Goal: Information Seeking & Learning: Learn about a topic

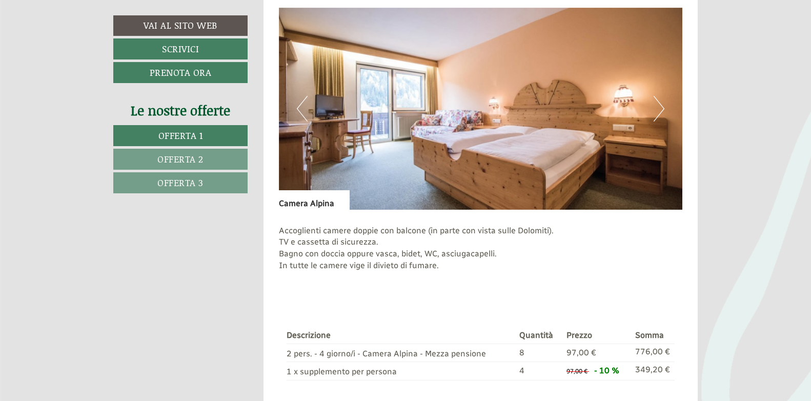
scroll to position [769, 0]
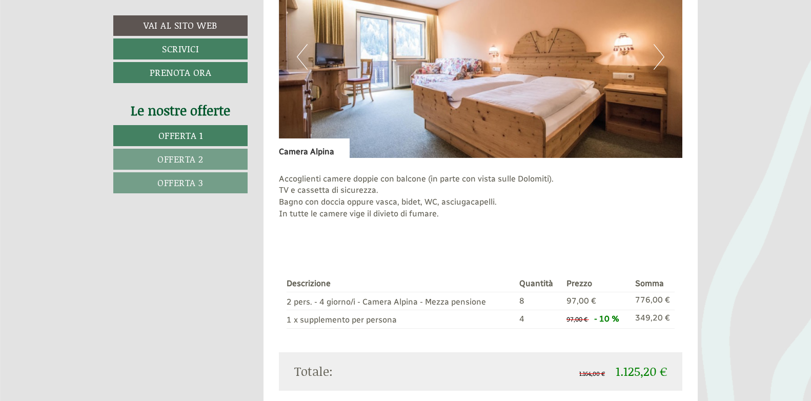
click at [438, 86] on img at bounding box center [481, 57] width 404 height 202
drag, startPoint x: 438, startPoint y: 85, endPoint x: 402, endPoint y: 221, distance: 140.8
click at [402, 221] on p "Accoglienti camere doppie con balcone (in parte con vista sulle Dolomiti). TV e…" at bounding box center [481, 202] width 404 height 58
click at [396, 236] on div "Accoglienti camere doppie con balcone (in parte con vista sulle Dolomiti). TV e…" at bounding box center [481, 205] width 404 height 94
drag, startPoint x: 396, startPoint y: 237, endPoint x: 322, endPoint y: 228, distance: 74.9
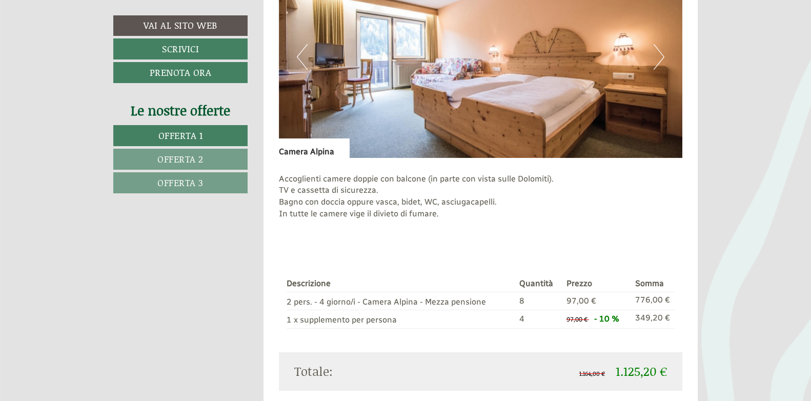
click at [322, 228] on p "Accoglienti camere doppie con balcone (in parte con vista sulle Dolomiti). TV e…" at bounding box center [481, 202] width 404 height 58
click at [373, 93] on img at bounding box center [481, 57] width 404 height 202
drag, startPoint x: 374, startPoint y: 92, endPoint x: 370, endPoint y: 239, distance: 147.2
click at [370, 239] on div "Accoglienti camere doppie con balcone (in parte con vista sulle Dolomiti). TV e…" at bounding box center [481, 205] width 404 height 94
drag, startPoint x: 413, startPoint y: 271, endPoint x: 681, endPoint y: 106, distance: 314.5
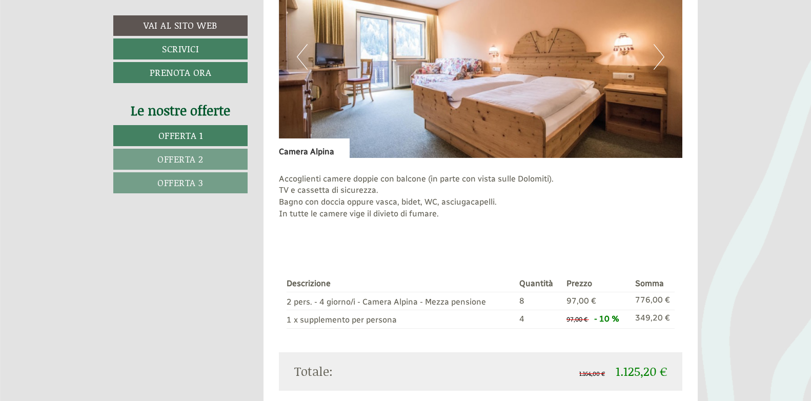
click at [676, 112] on img at bounding box center [481, 57] width 404 height 202
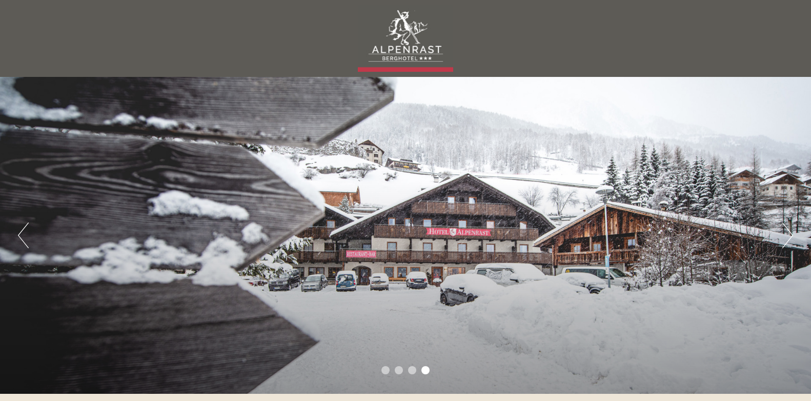
scroll to position [103, 0]
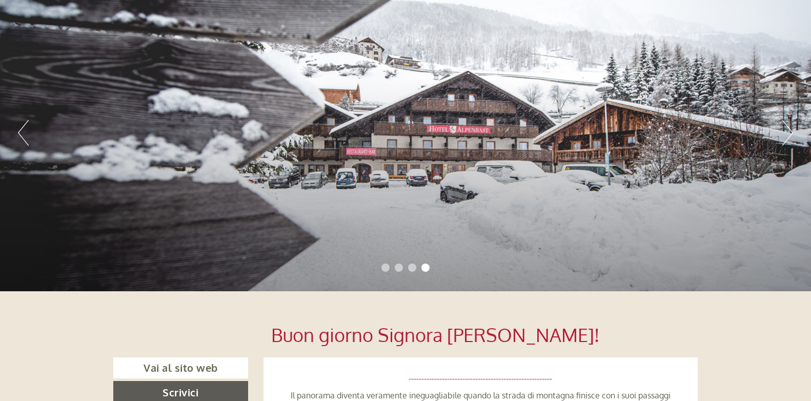
drag, startPoint x: 381, startPoint y: 198, endPoint x: 338, endPoint y: 358, distance: 165.4
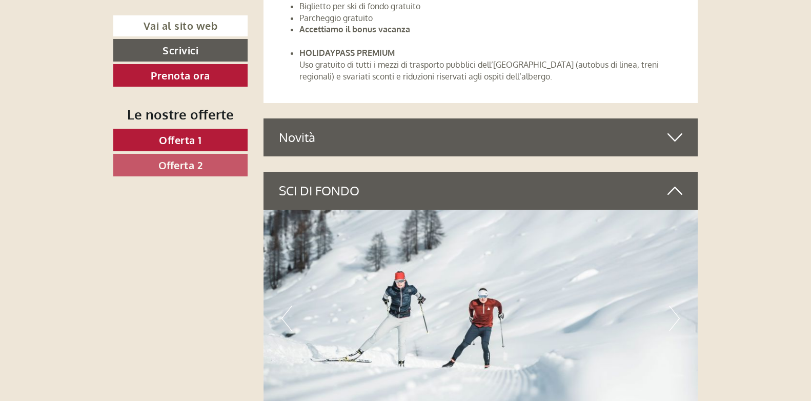
scroll to position [2718, 0]
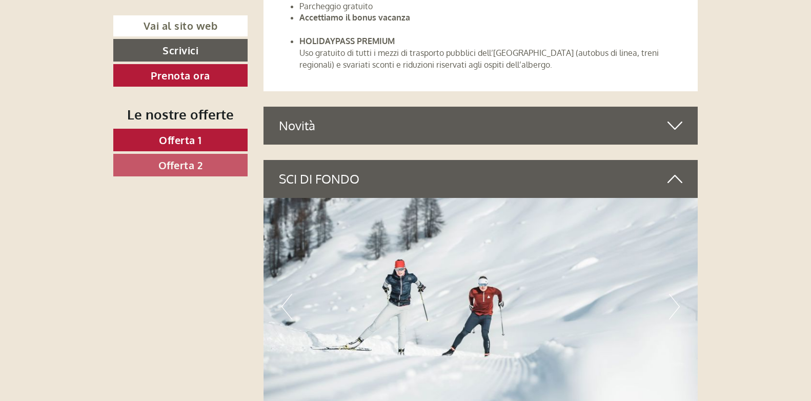
click at [678, 126] on icon at bounding box center [675, 125] width 15 height 17
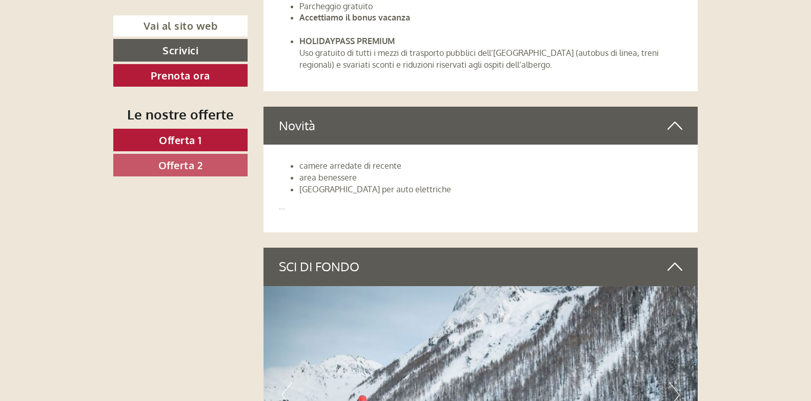
click at [678, 126] on icon at bounding box center [675, 125] width 15 height 17
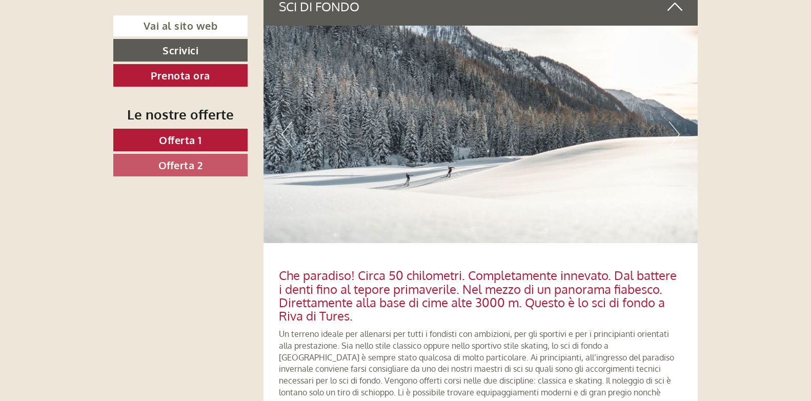
scroll to position [2923, 0]
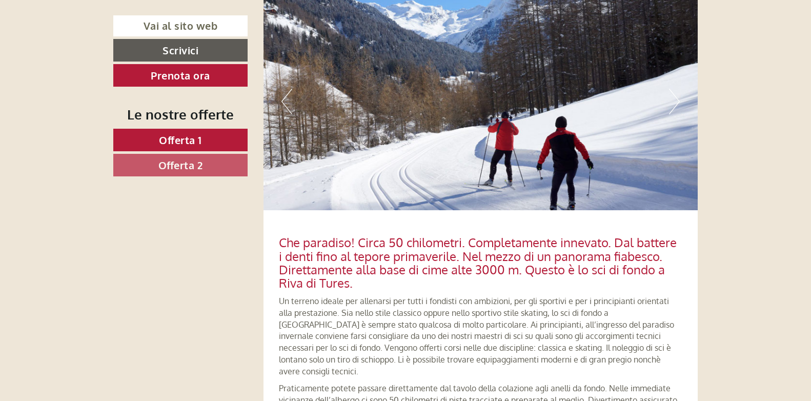
click at [395, 212] on div "Che paradiso! Circa 50 chilometri. Completamente innevato. Dal battere i denti …" at bounding box center [481, 370] width 435 height 321
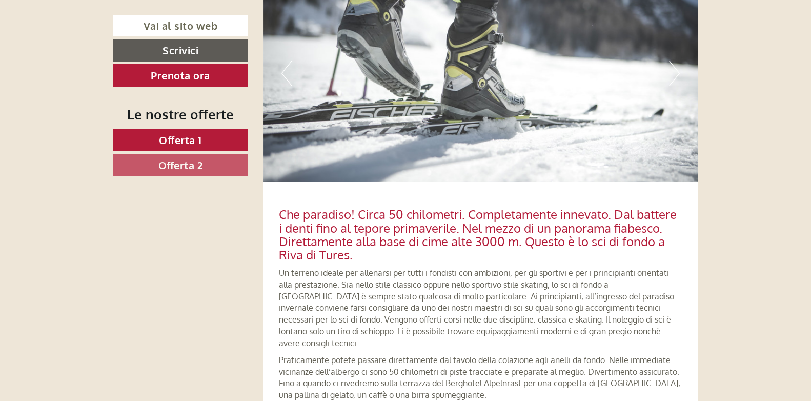
scroll to position [3026, 0]
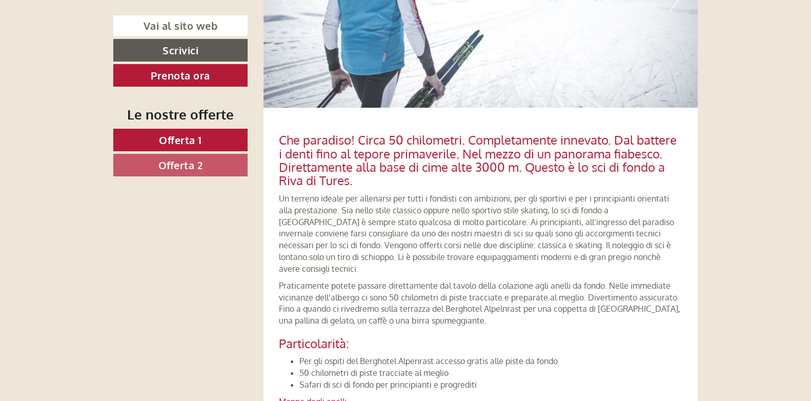
click at [409, 214] on p "Un terreno ideale per allenarsi per tutti i fondisti con ambizioni, per gli spo…" at bounding box center [481, 234] width 404 height 82
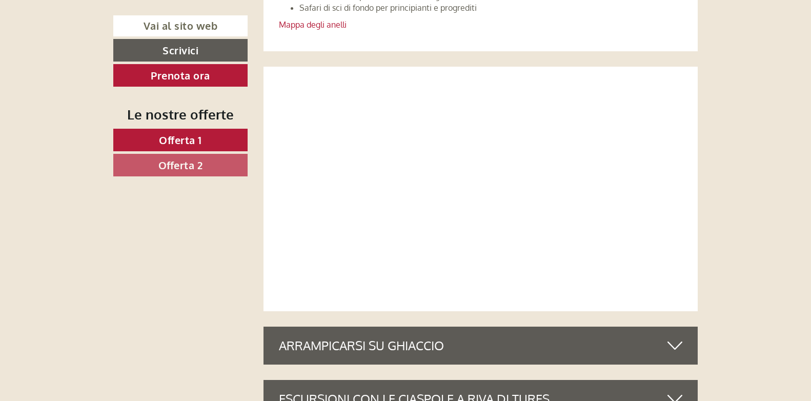
scroll to position [3436, 0]
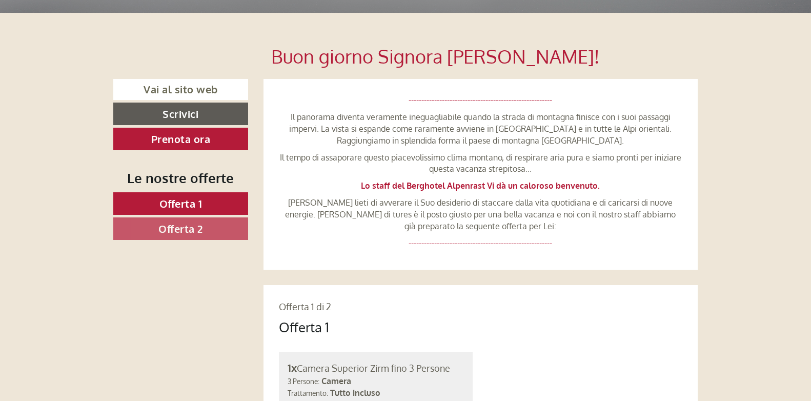
scroll to position [0, 0]
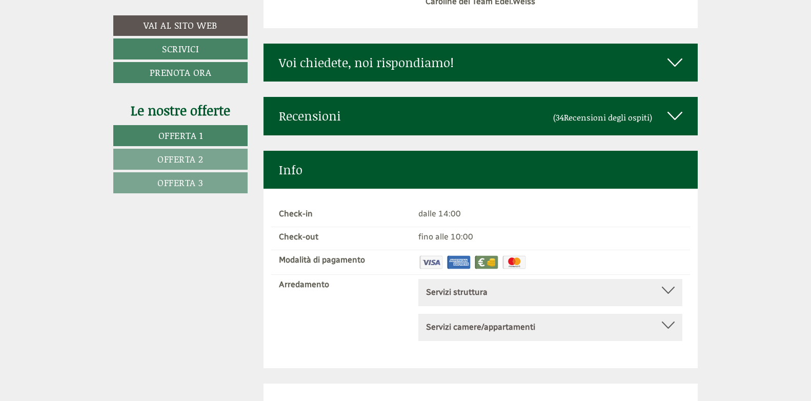
scroll to position [4882, 0]
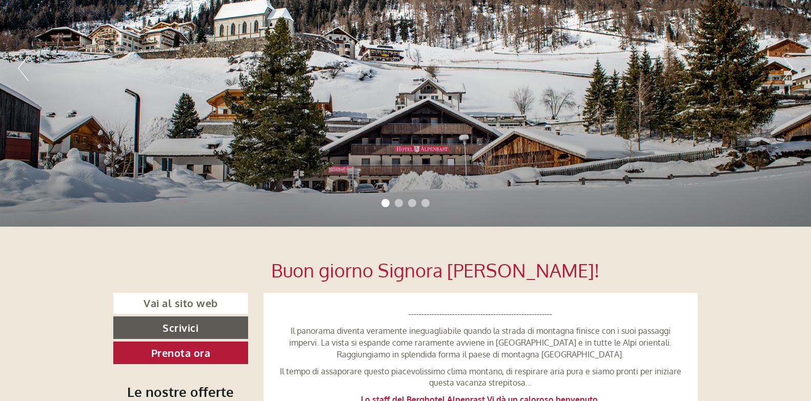
scroll to position [154, 0]
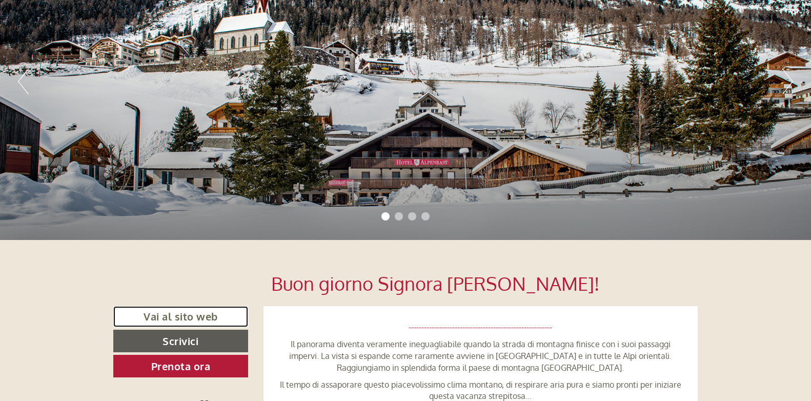
click at [165, 317] on link "Vai al sito web" at bounding box center [180, 316] width 135 height 21
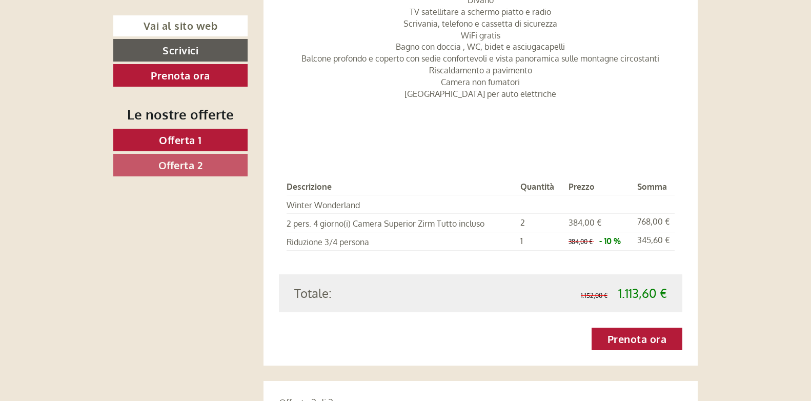
scroll to position [1180, 0]
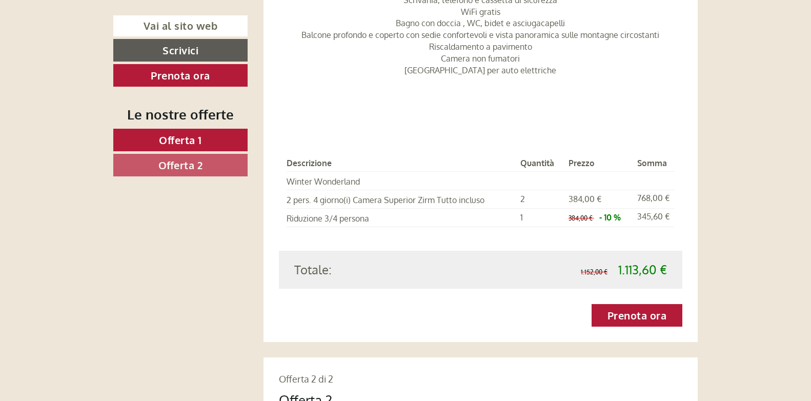
drag, startPoint x: 434, startPoint y: 128, endPoint x: 413, endPoint y: 132, distance: 21.9
click at [413, 132] on div "Descrizione Quantità Prezzo Somma [GEOGRAPHIC_DATA] 2 pers. 4 giorno(i) Camera …" at bounding box center [481, 191] width 404 height 118
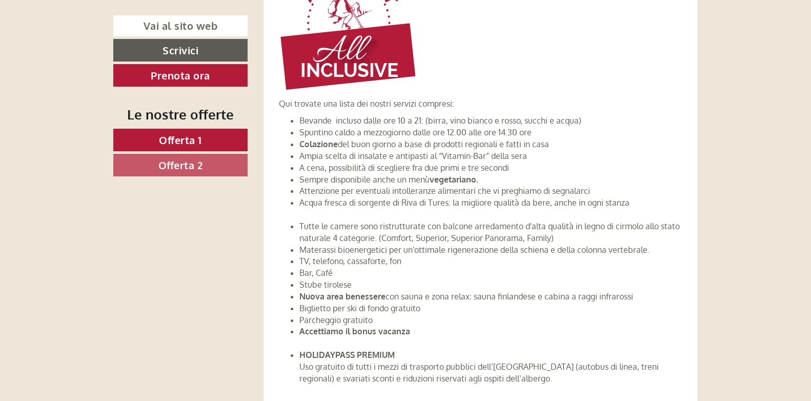
scroll to position [2410, 0]
